Goal: Task Accomplishment & Management: Manage account settings

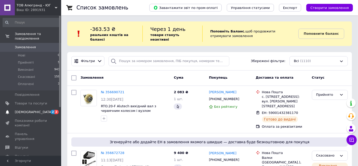
click at [30, 110] on span "[DEMOGRAPHIC_DATA]" at bounding box center [34, 112] width 38 height 5
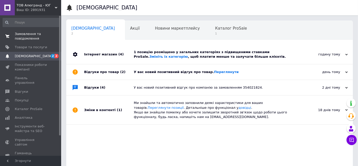
click at [30, 33] on span "Замовлення та повідомлення" at bounding box center [31, 36] width 32 height 9
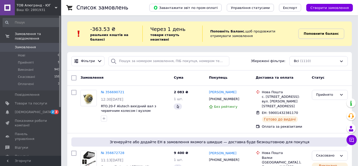
click at [314, 32] on b "Поповнити баланс" at bounding box center [321, 34] width 35 height 4
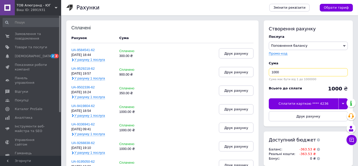
click at [287, 71] on input "1000" at bounding box center [308, 72] width 79 height 8
type input "500"
click at [341, 104] on div at bounding box center [342, 103] width 9 height 11
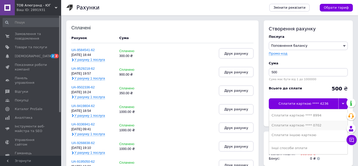
click at [302, 125] on div "Сплатити карткою **** 0702" at bounding box center [308, 125] width 73 height 5
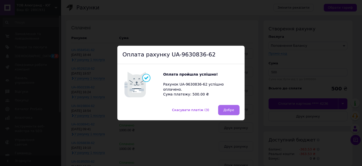
click at [228, 109] on span "Добре" at bounding box center [229, 110] width 11 height 4
